Goal: Transaction & Acquisition: Book appointment/travel/reservation

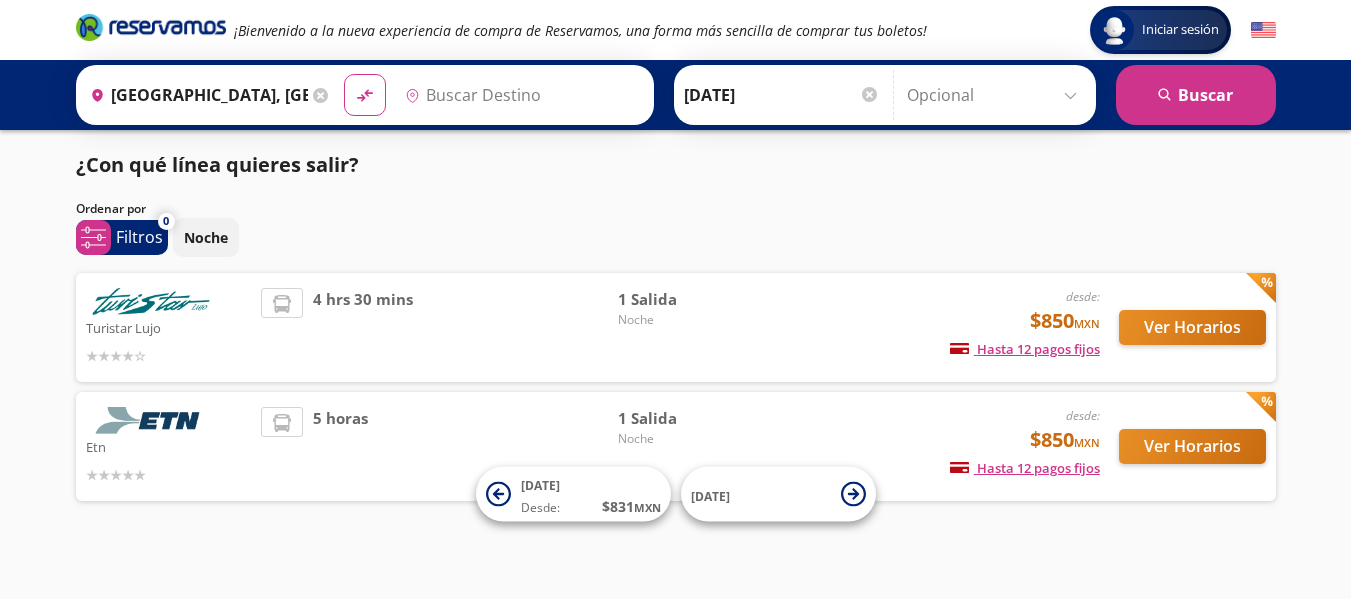
type input "Central del Sur (taxqueña), [GEOGRAPHIC_DATA]"
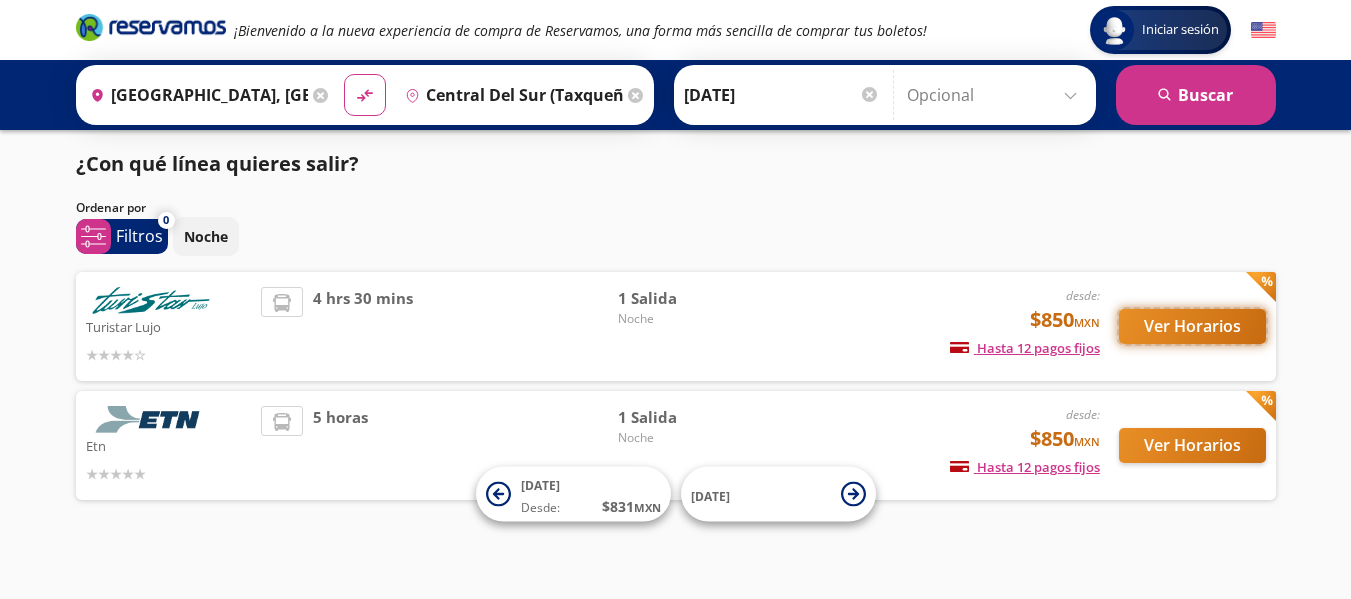
click at [1172, 337] on button "Ver Horarios" at bounding box center [1192, 326] width 147 height 35
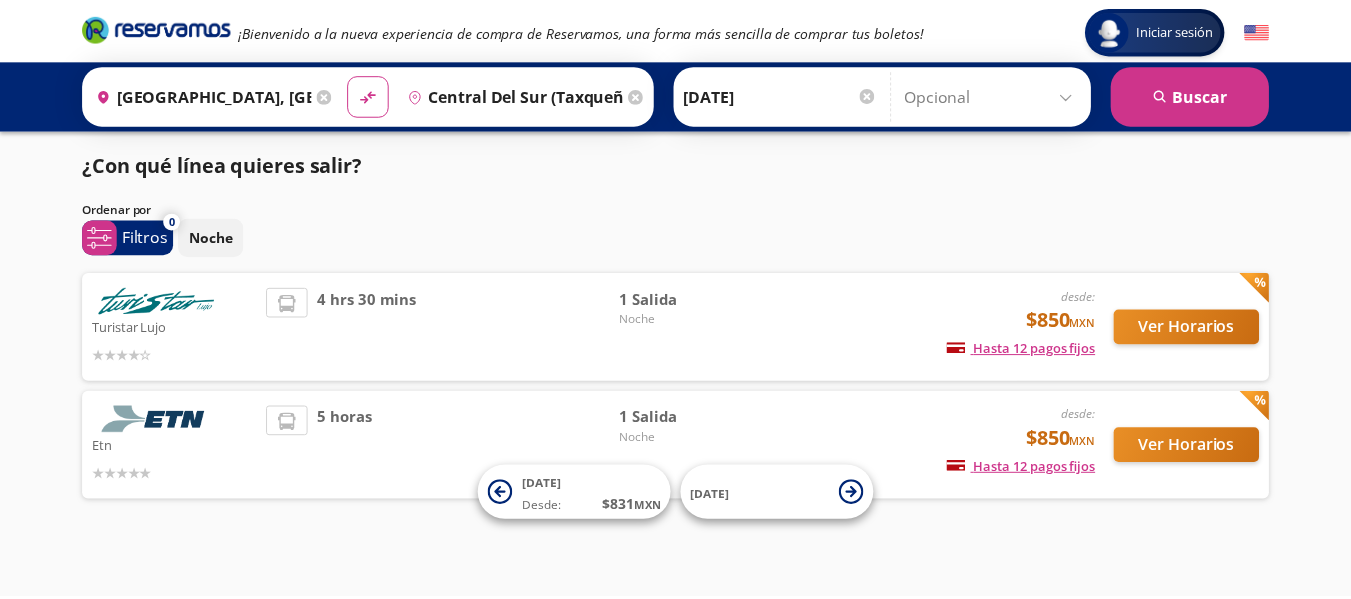
scroll to position [1, 0]
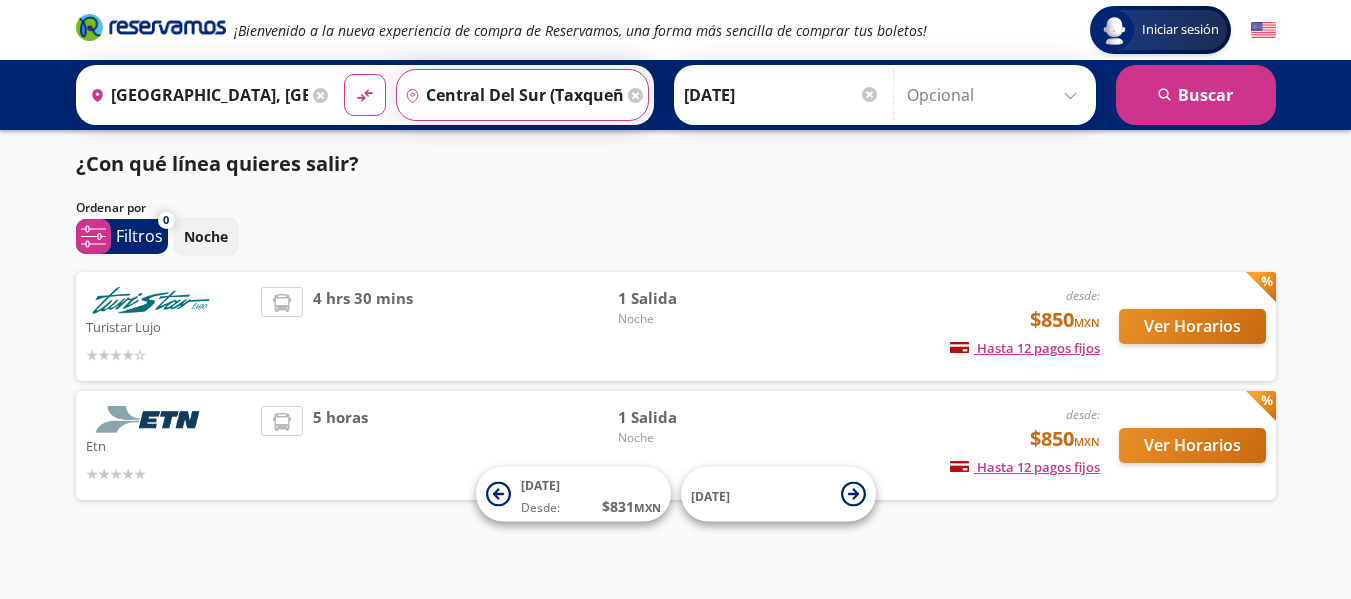
click at [499, 115] on input "Central del Sur (taxqueña), [GEOGRAPHIC_DATA]" at bounding box center [510, 95] width 226 height 50
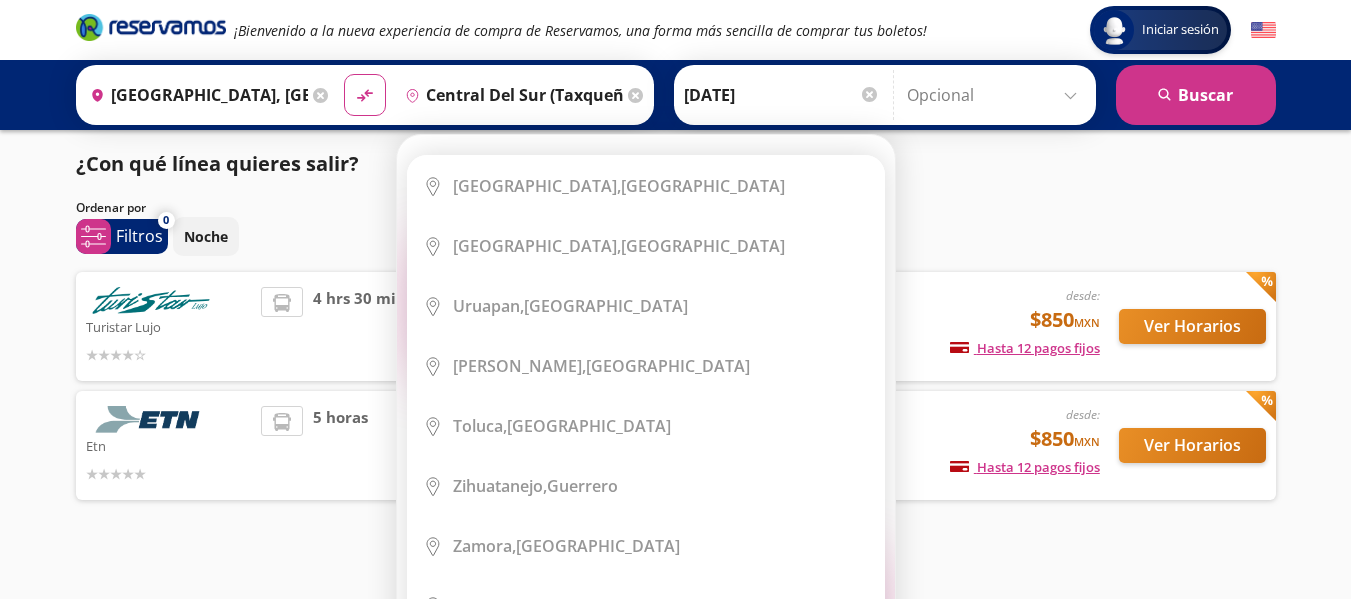
click at [628, 99] on icon at bounding box center [635, 95] width 15 height 15
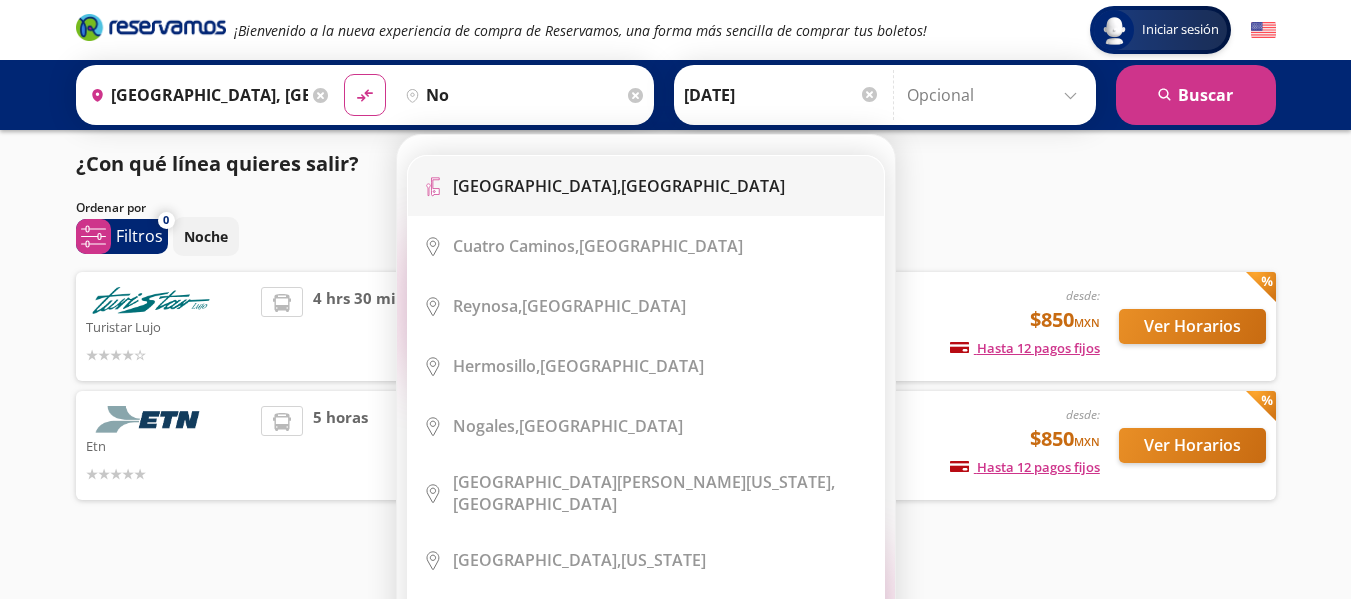
click at [607, 170] on li "Terminal Icon" at bounding box center [646, 186] width 476 height 60
type input "[GEOGRAPHIC_DATA], [GEOGRAPHIC_DATA]"
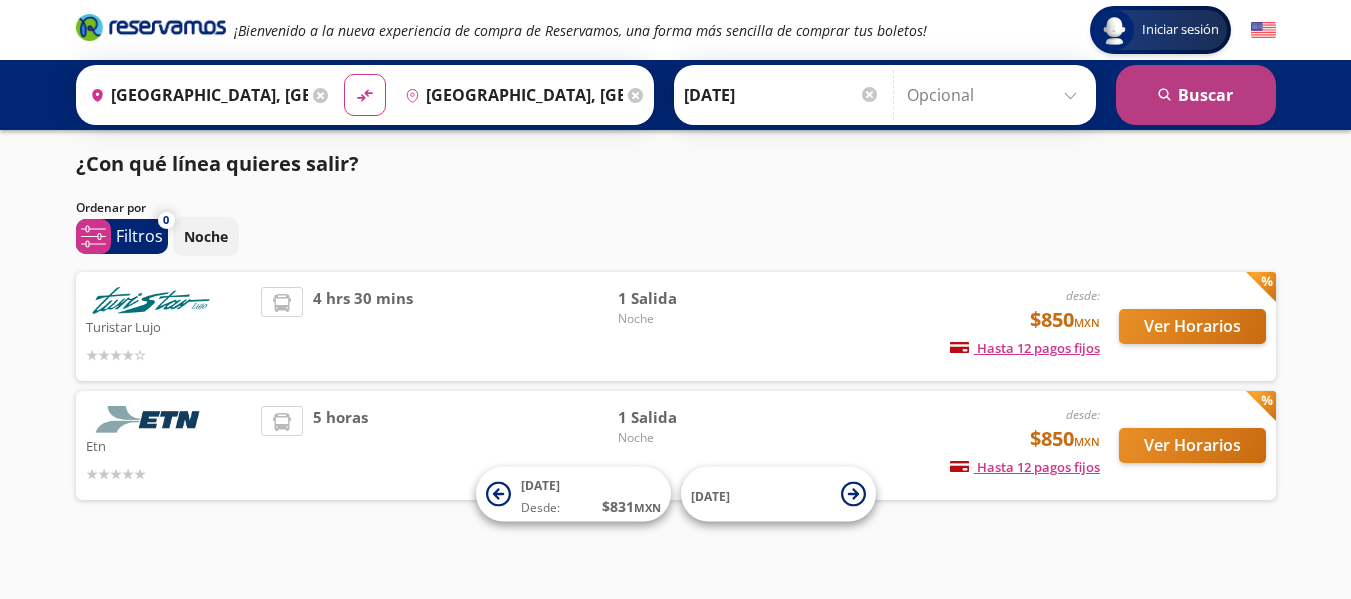
click at [1137, 107] on button "search [GEOGRAPHIC_DATA]" at bounding box center [1196, 95] width 160 height 60
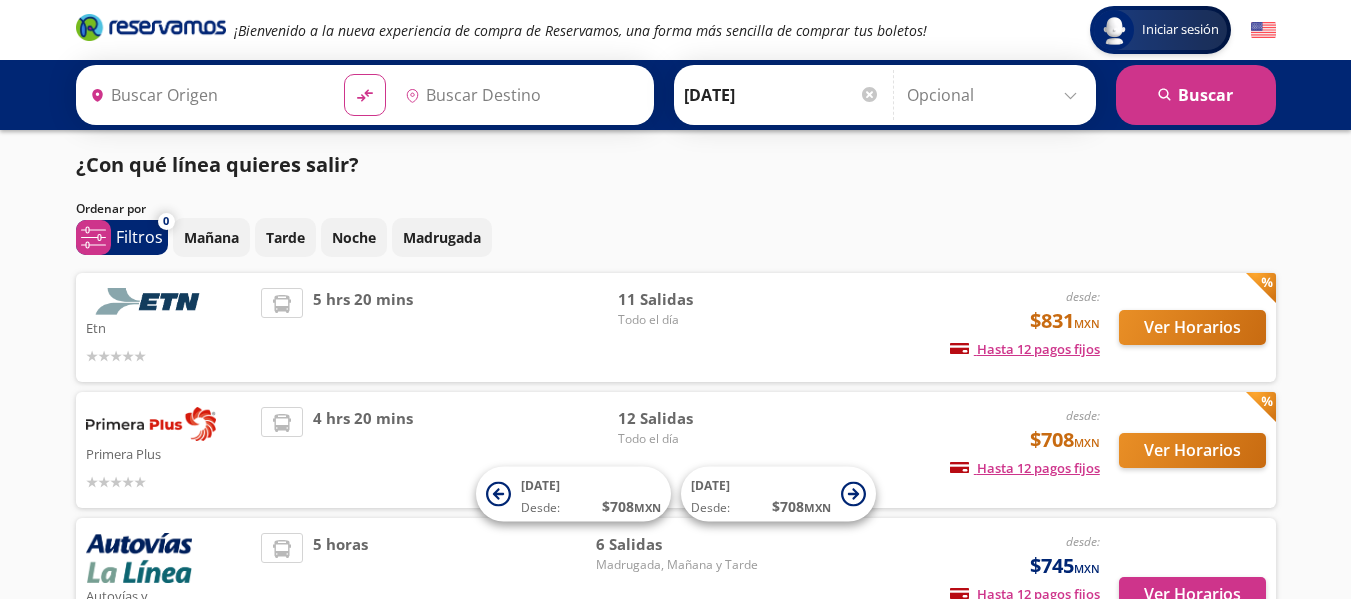
type input "[GEOGRAPHIC_DATA], [GEOGRAPHIC_DATA]"
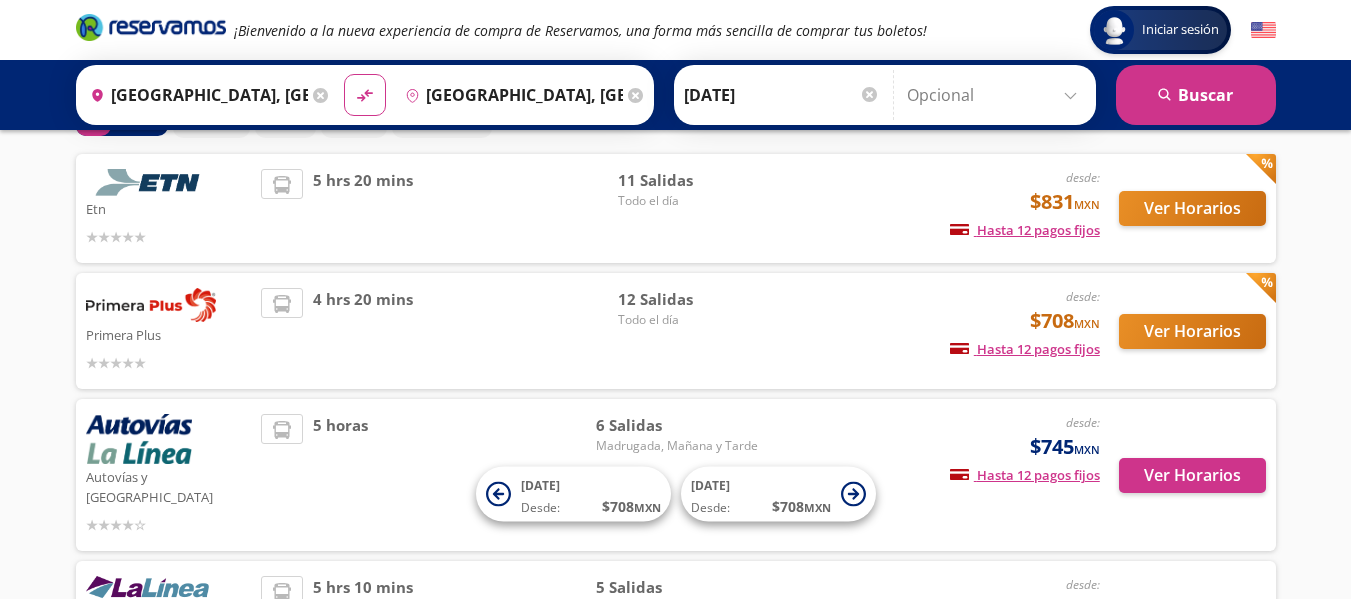
scroll to position [86, 0]
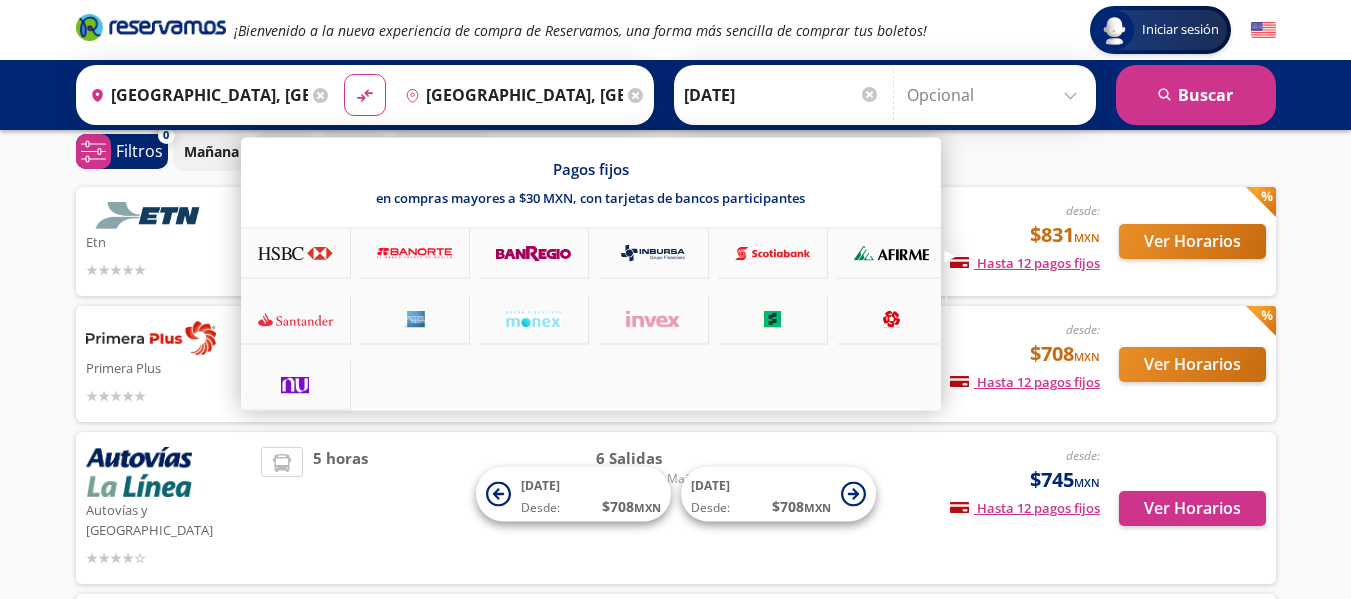
click at [986, 268] on span "Hasta 12 pagos fijos" at bounding box center [1025, 263] width 150 height 18
click at [1211, 248] on div at bounding box center [675, 299] width 1351 height 599
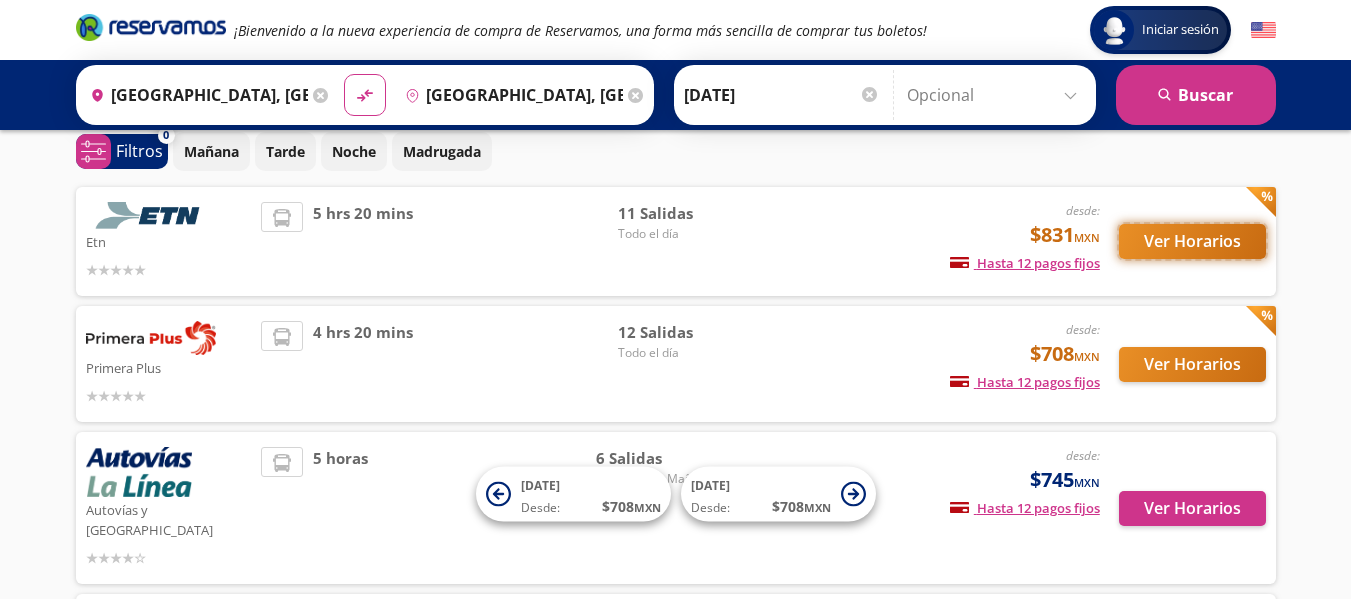
click at [1205, 252] on button "Ver Horarios" at bounding box center [1192, 241] width 147 height 35
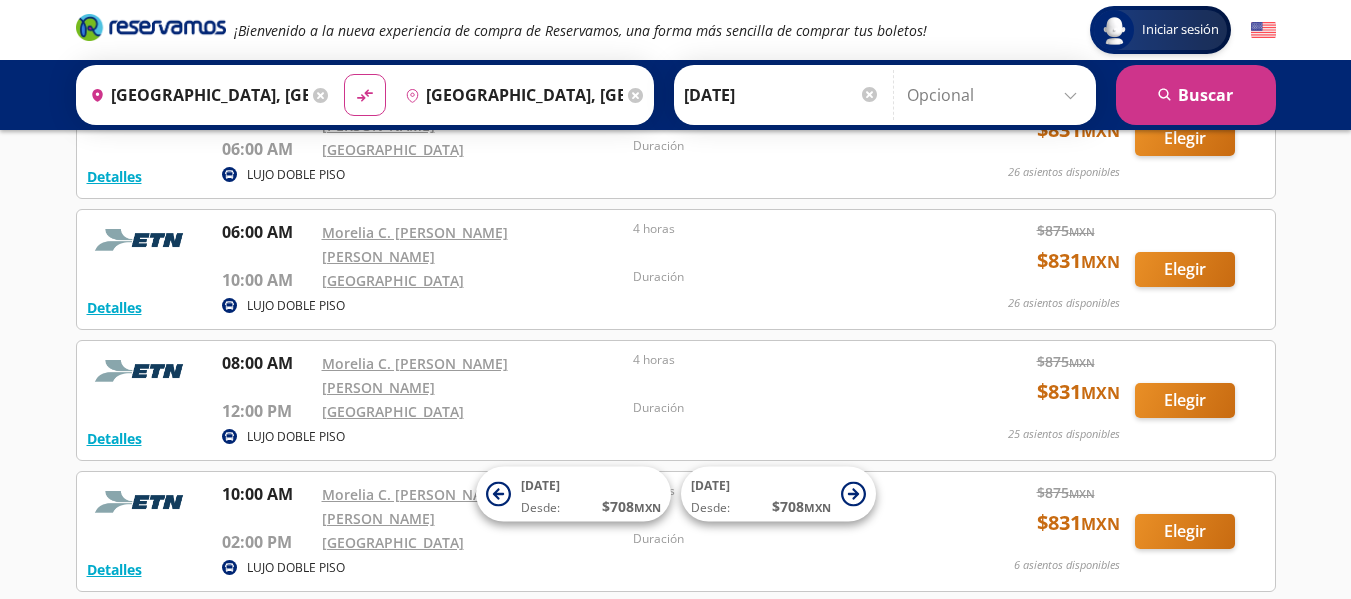
scroll to position [295, 0]
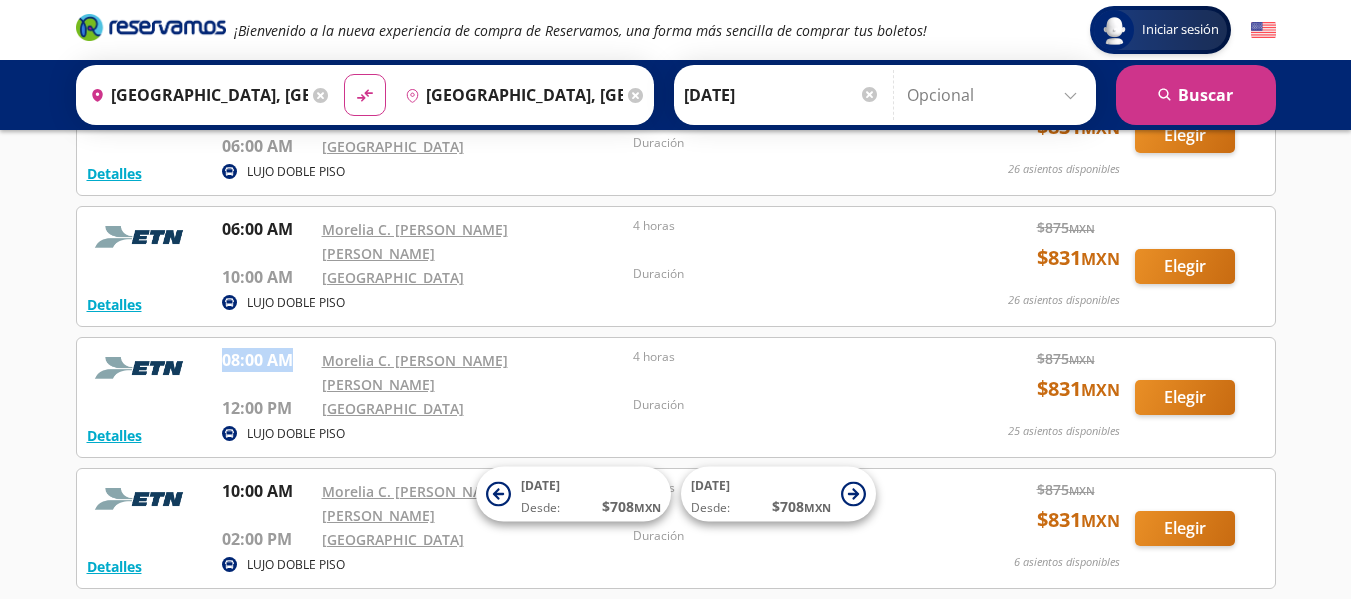
drag, startPoint x: 218, startPoint y: 320, endPoint x: 302, endPoint y: 322, distance: 84.0
click at [302, 348] on div "Detalles LUJO DOBLE PISO 08:00 AM Morelia C. [PERSON_NAME] [PERSON_NAME] 12:00 …" at bounding box center [676, 397] width 1178 height 99
drag, startPoint x: 224, startPoint y: 200, endPoint x: 308, endPoint y: 216, distance: 85.5
click at [308, 217] on div "06:00 AM" at bounding box center [267, 241] width 90 height 48
click at [22, 316] on div "Iniciar sesión Iniciar sesión ¡Bienvenido a la nueva experiencia de compra de R…" at bounding box center [675, 568] width 1351 height 1727
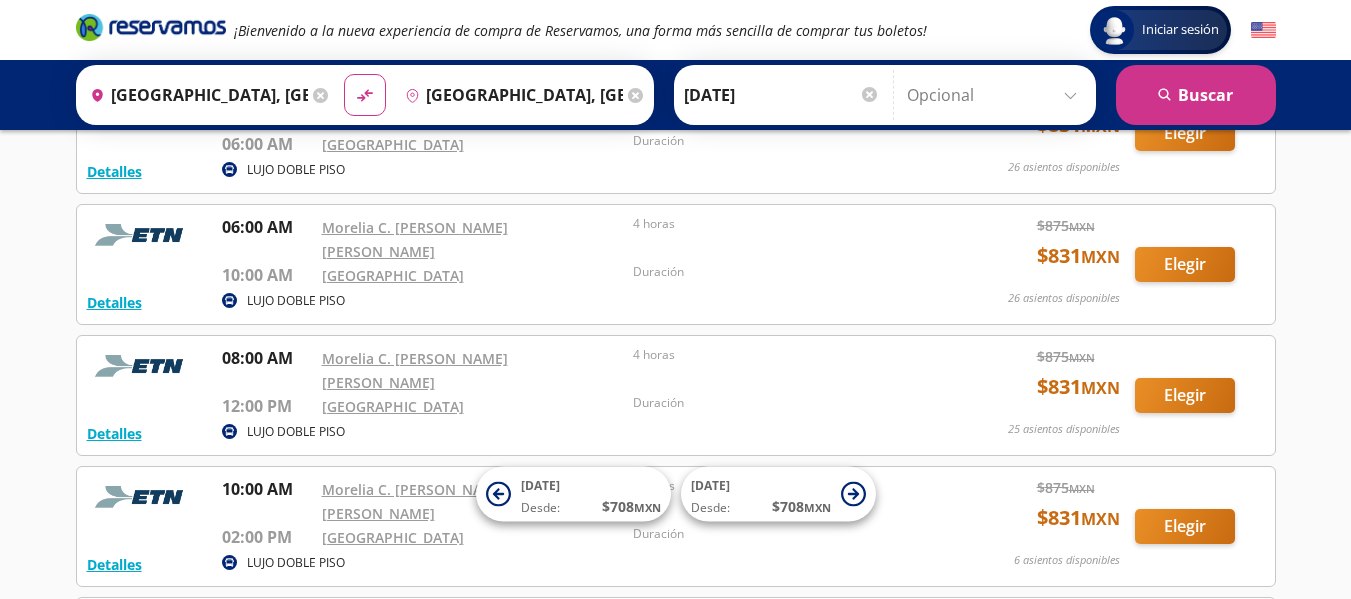
scroll to position [294, 0]
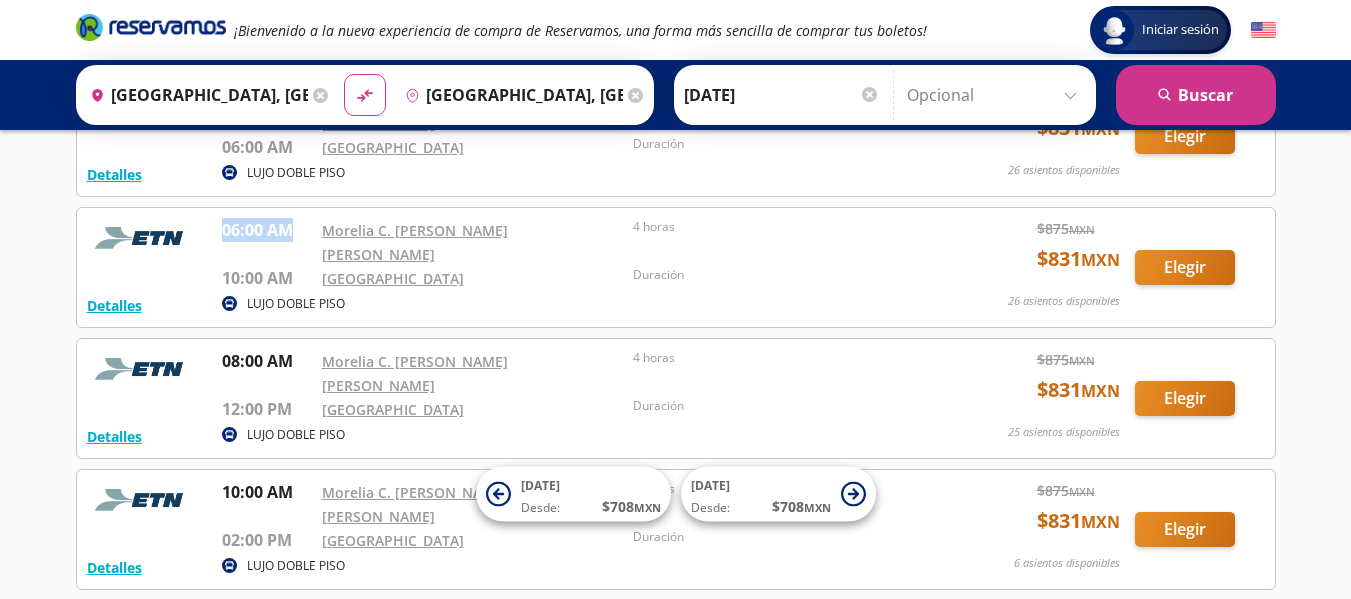
drag, startPoint x: 223, startPoint y: 205, endPoint x: 292, endPoint y: 215, distance: 69.7
click at [292, 218] on p "06:00 AM" at bounding box center [267, 230] width 90 height 24
click at [0, 359] on div "Iniciar sesión Iniciar sesión ¡Bienvenido a la nueva experiencia de compra de R…" at bounding box center [675, 569] width 1351 height 1727
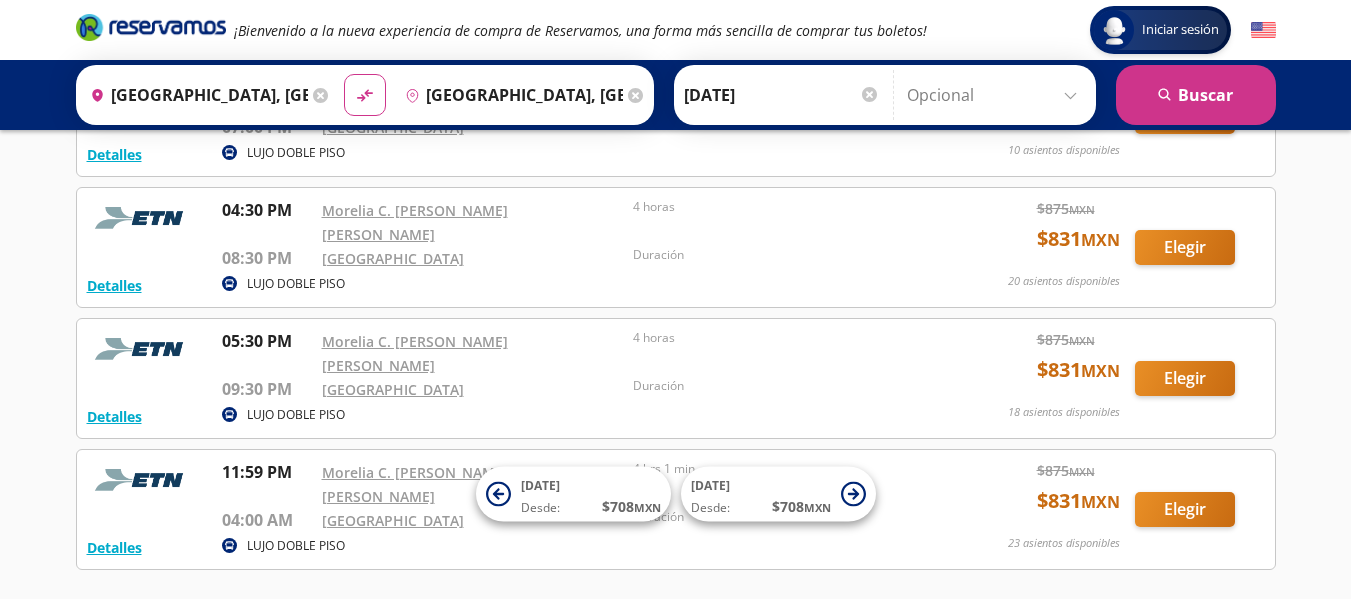
scroll to position [1116, 0]
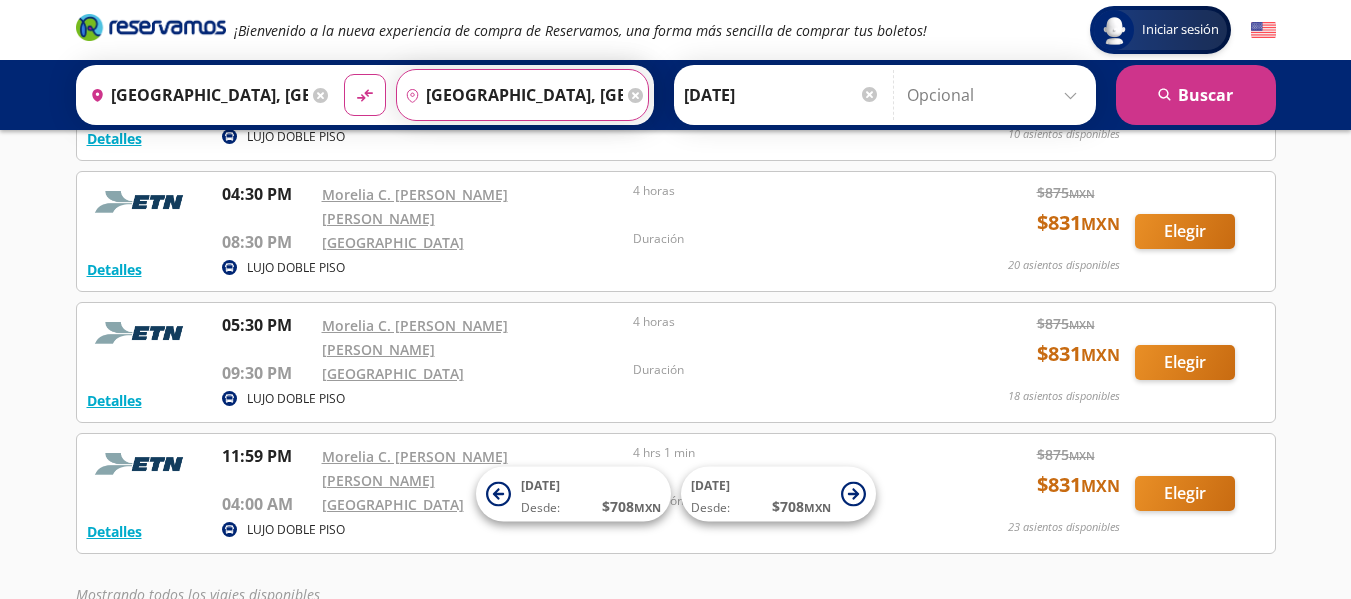
click at [498, 95] on input "[GEOGRAPHIC_DATA], [GEOGRAPHIC_DATA]" at bounding box center [510, 95] width 226 height 50
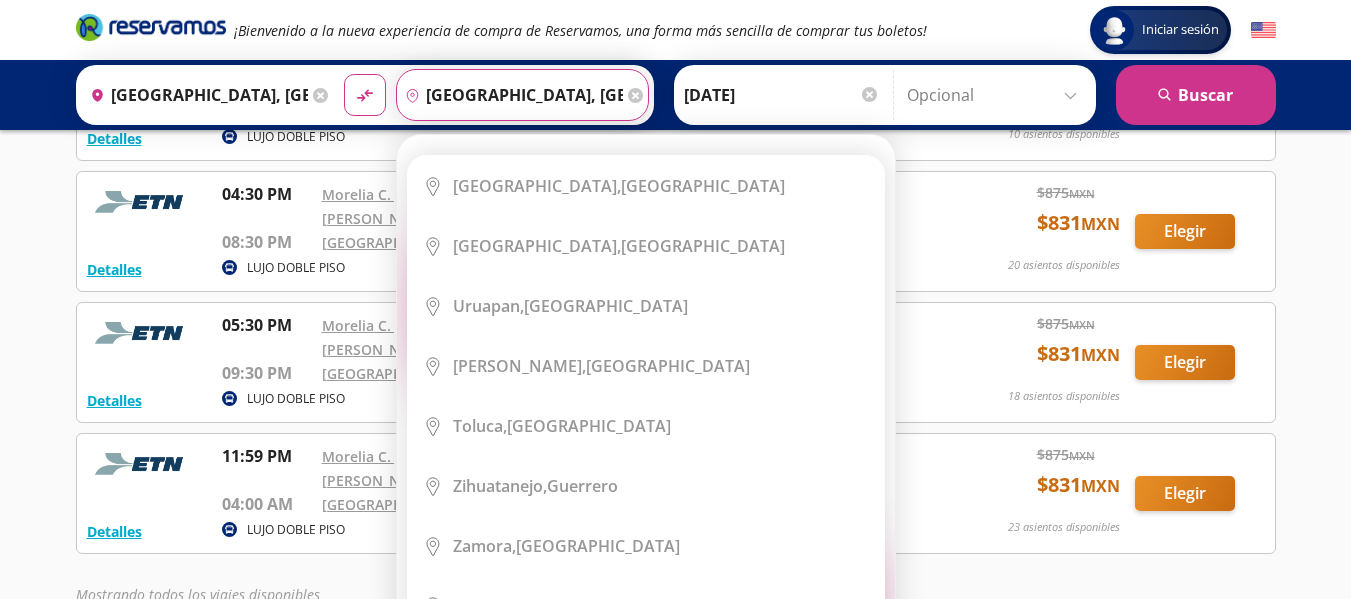
click at [498, 135] on div "Elige tu destino Close Destino pin-outline [GEOGRAPHIC_DATA], [GEOGRAPHIC_DATA]…" at bounding box center [646, 405] width 498 height 540
click at [498, 95] on input "[GEOGRAPHIC_DATA], [GEOGRAPHIC_DATA]" at bounding box center [510, 95] width 226 height 50
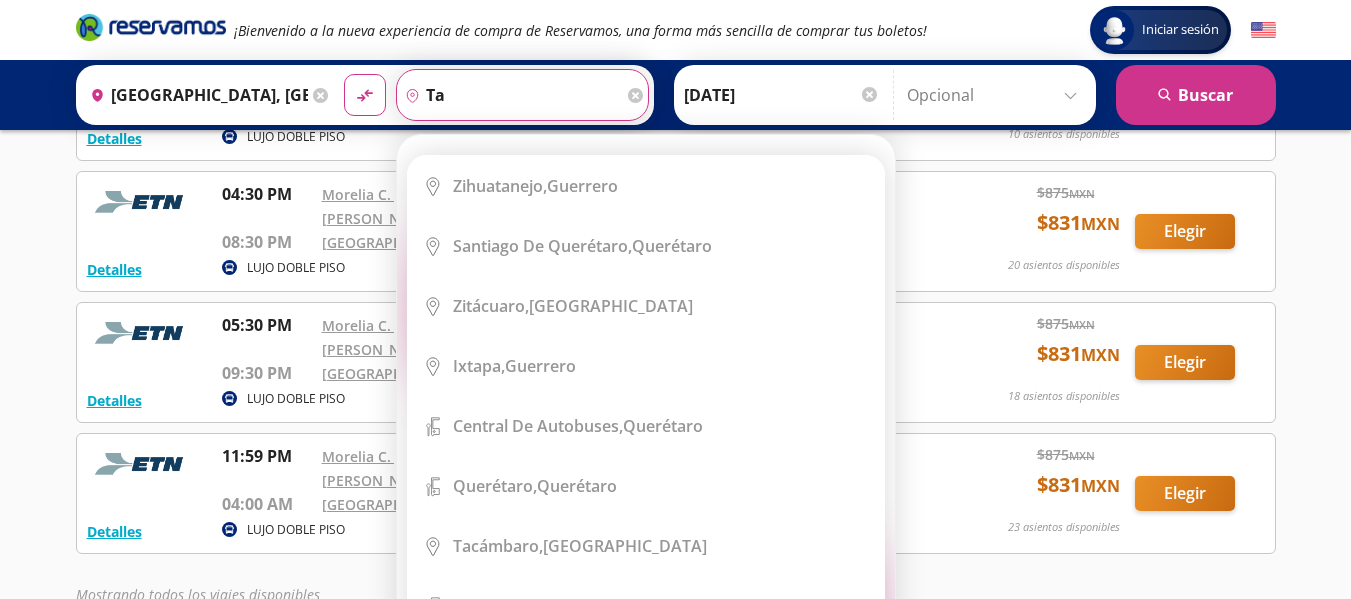
type input "t"
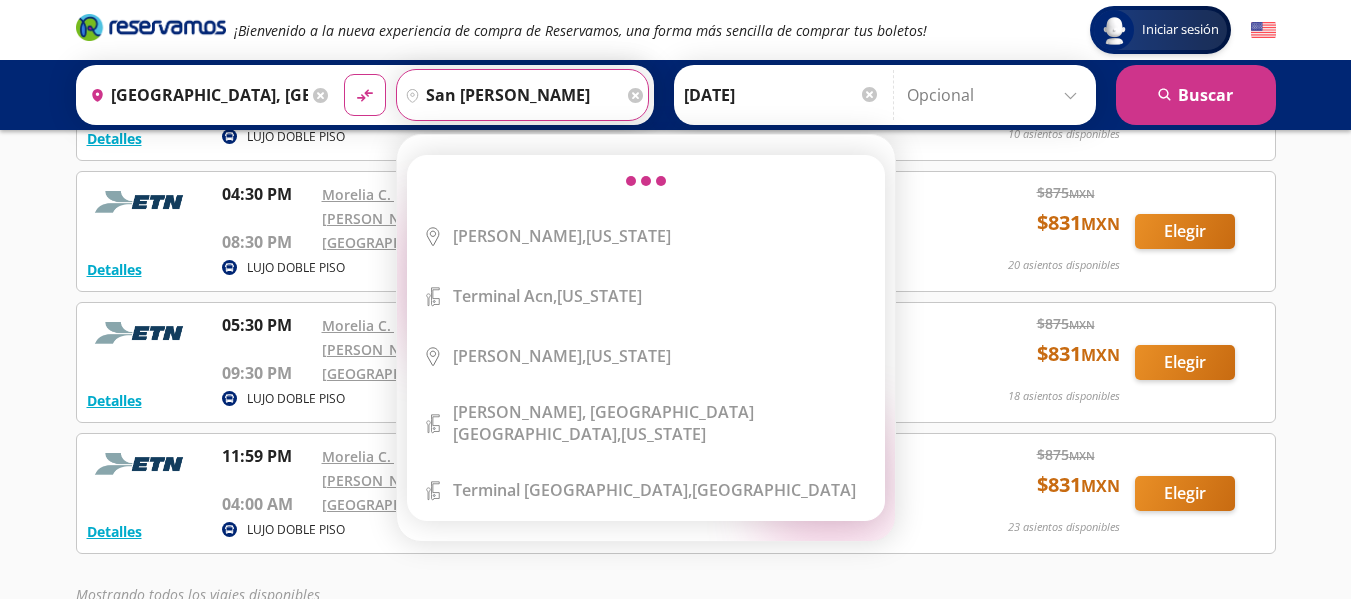
type input "san [PERSON_NAME]"
